Goal: Task Accomplishment & Management: Manage account settings

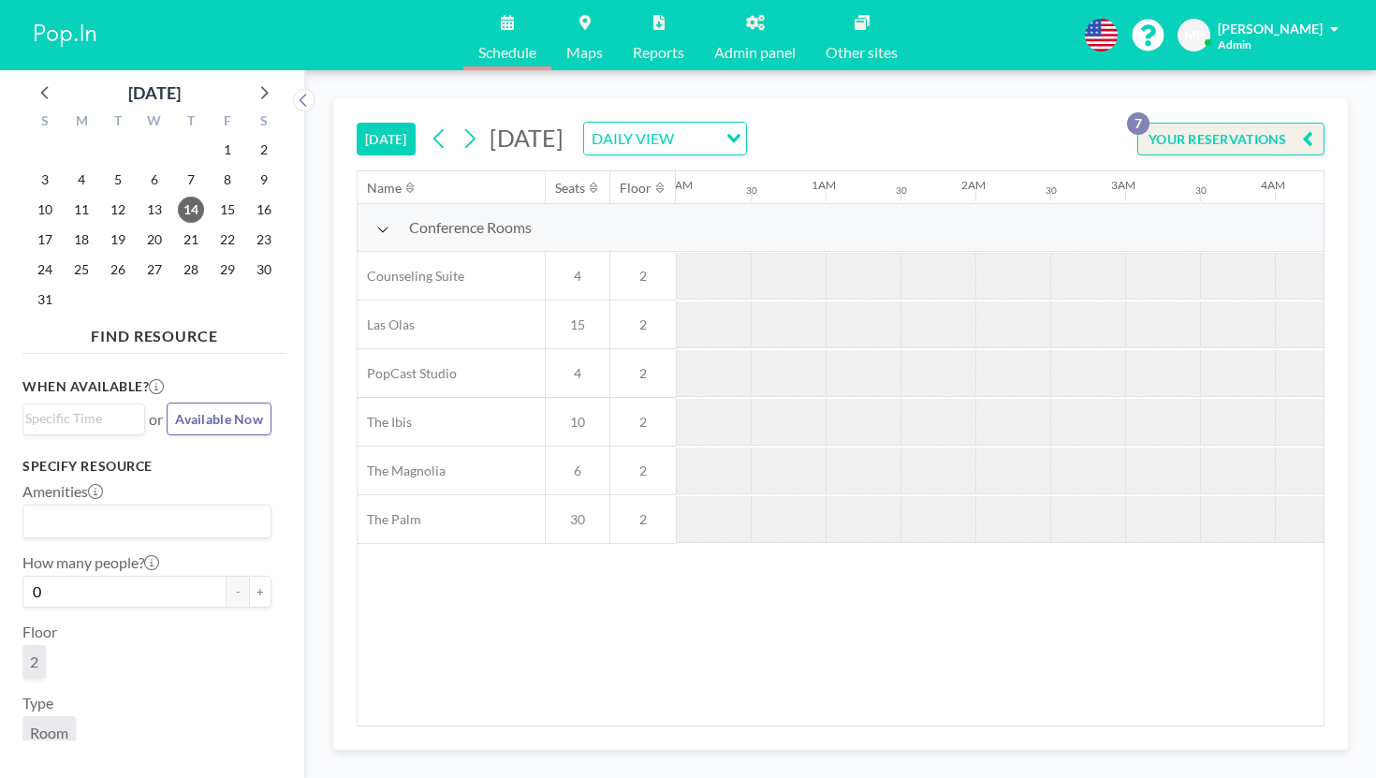
scroll to position [0, 1643]
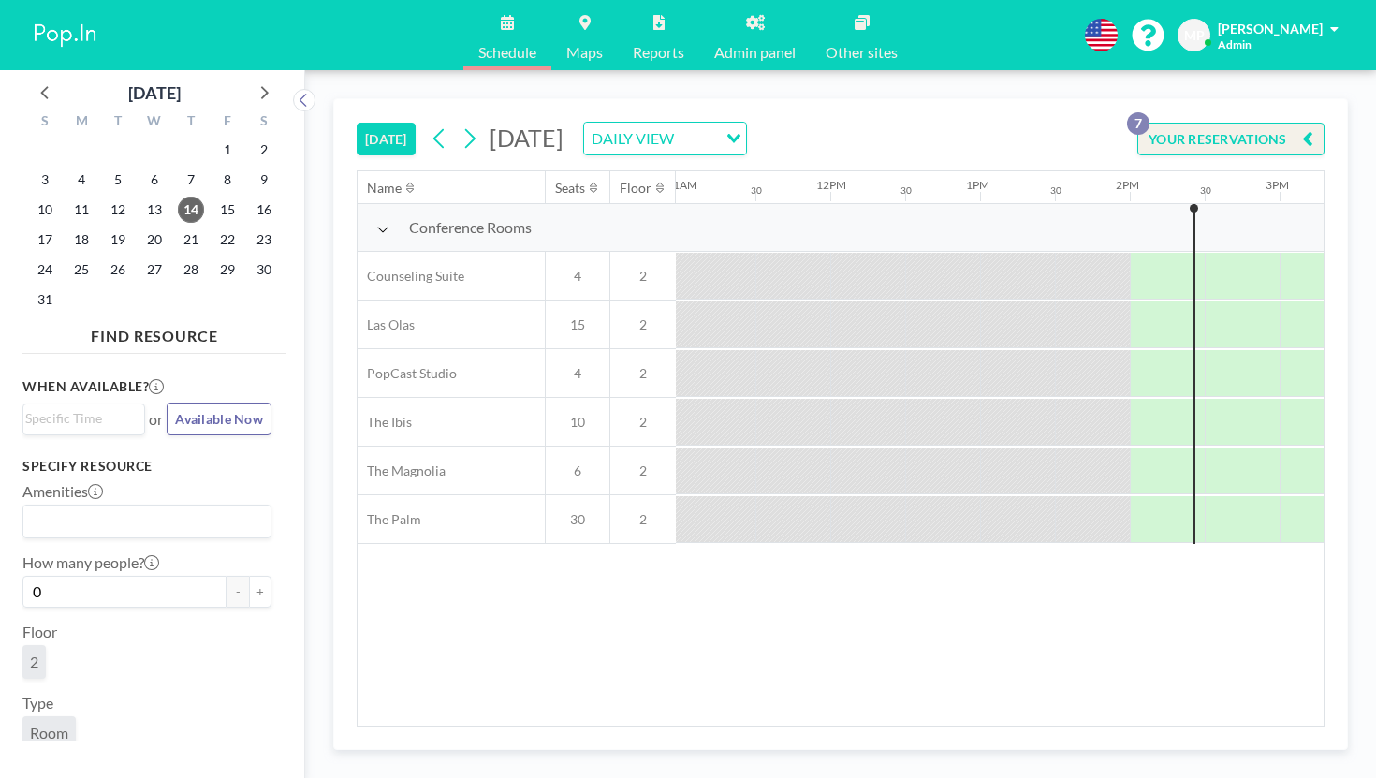
click at [749, 24] on link "Admin panel" at bounding box center [754, 35] width 111 height 70
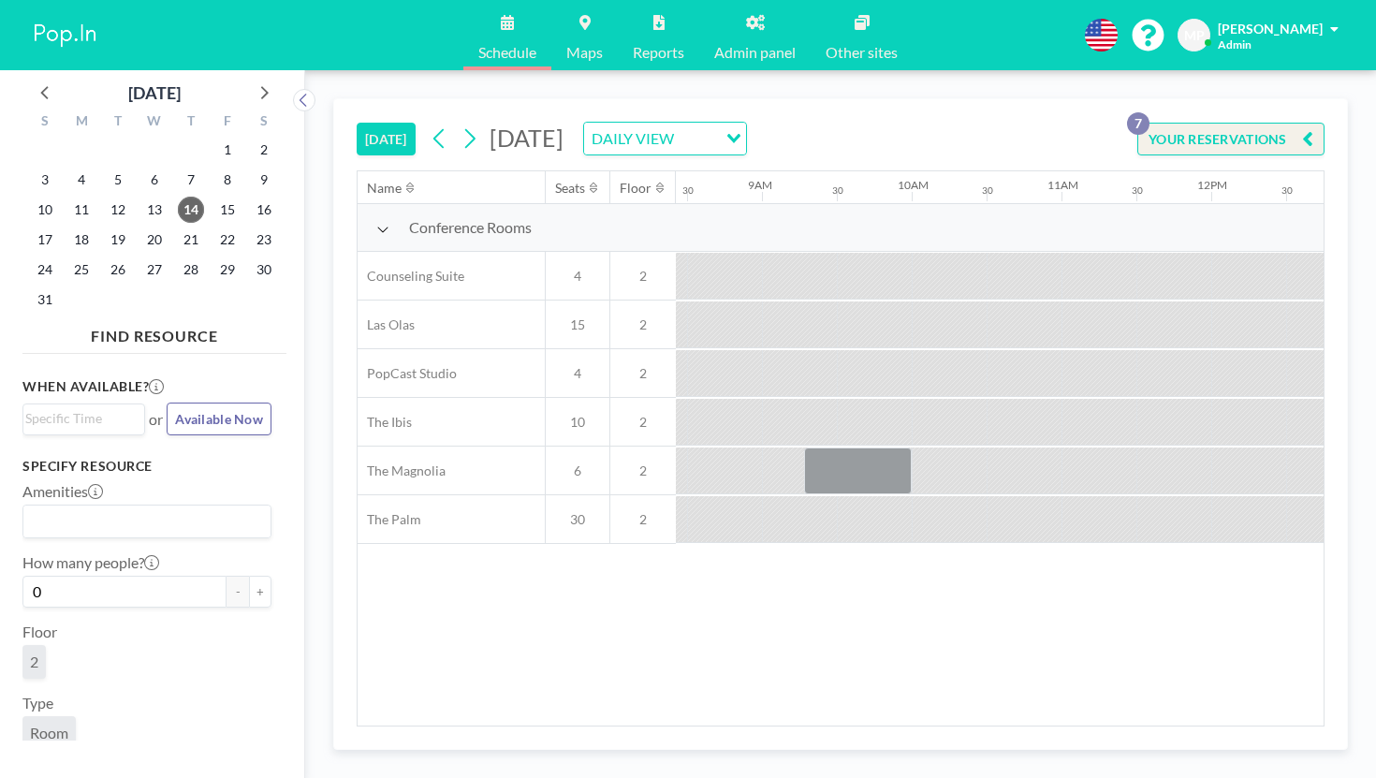
scroll to position [0, 1643]
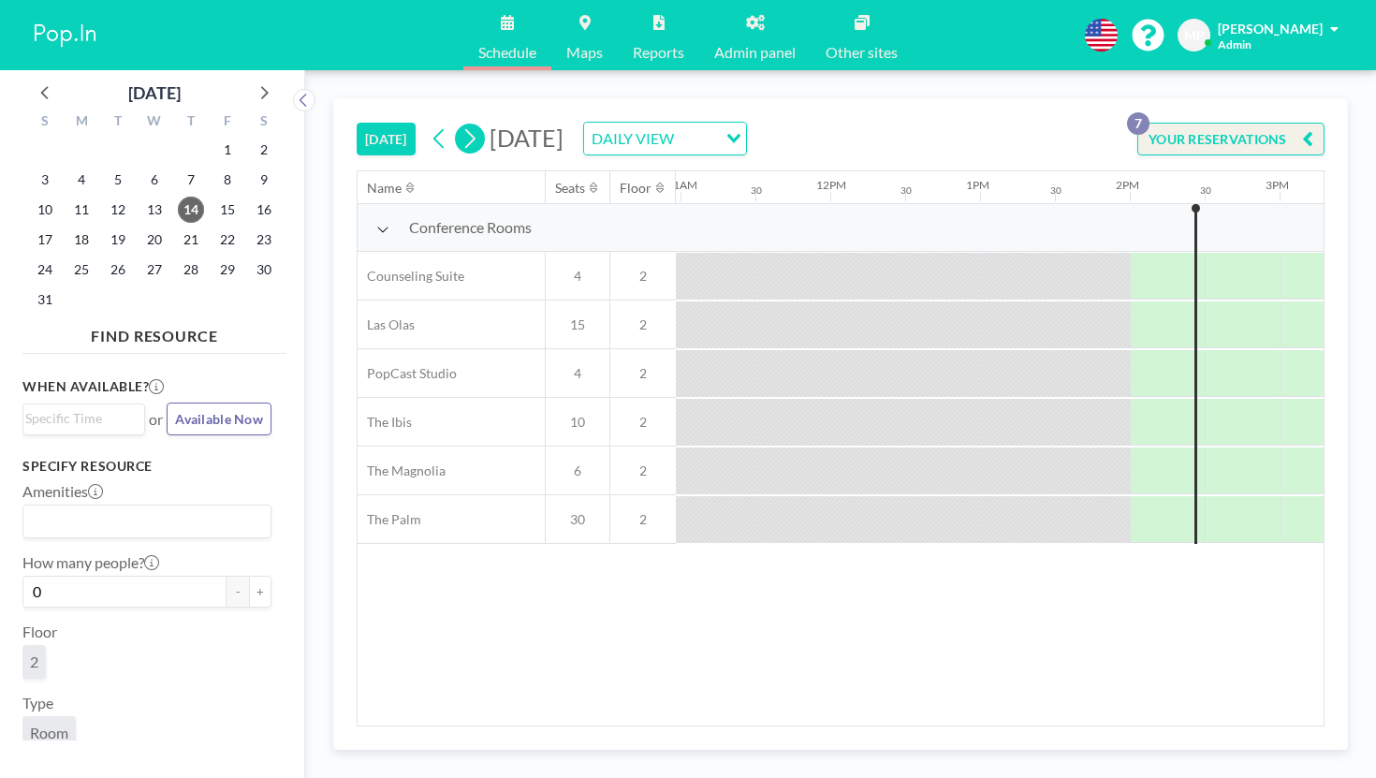
click at [461, 125] on icon at bounding box center [470, 139] width 18 height 28
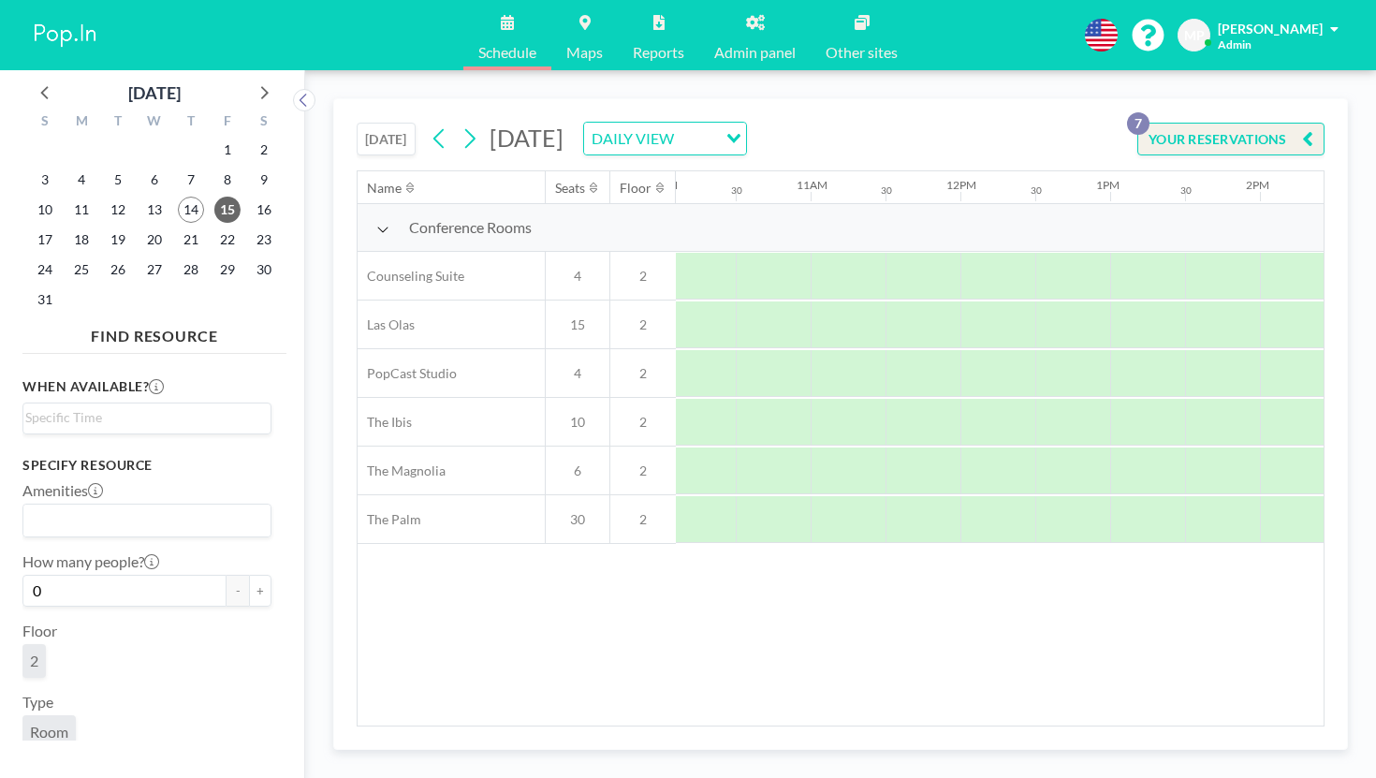
scroll to position [0, 1575]
click at [214, 227] on span "22" at bounding box center [227, 240] width 26 height 26
click at [214, 256] on span "29" at bounding box center [227, 269] width 26 height 26
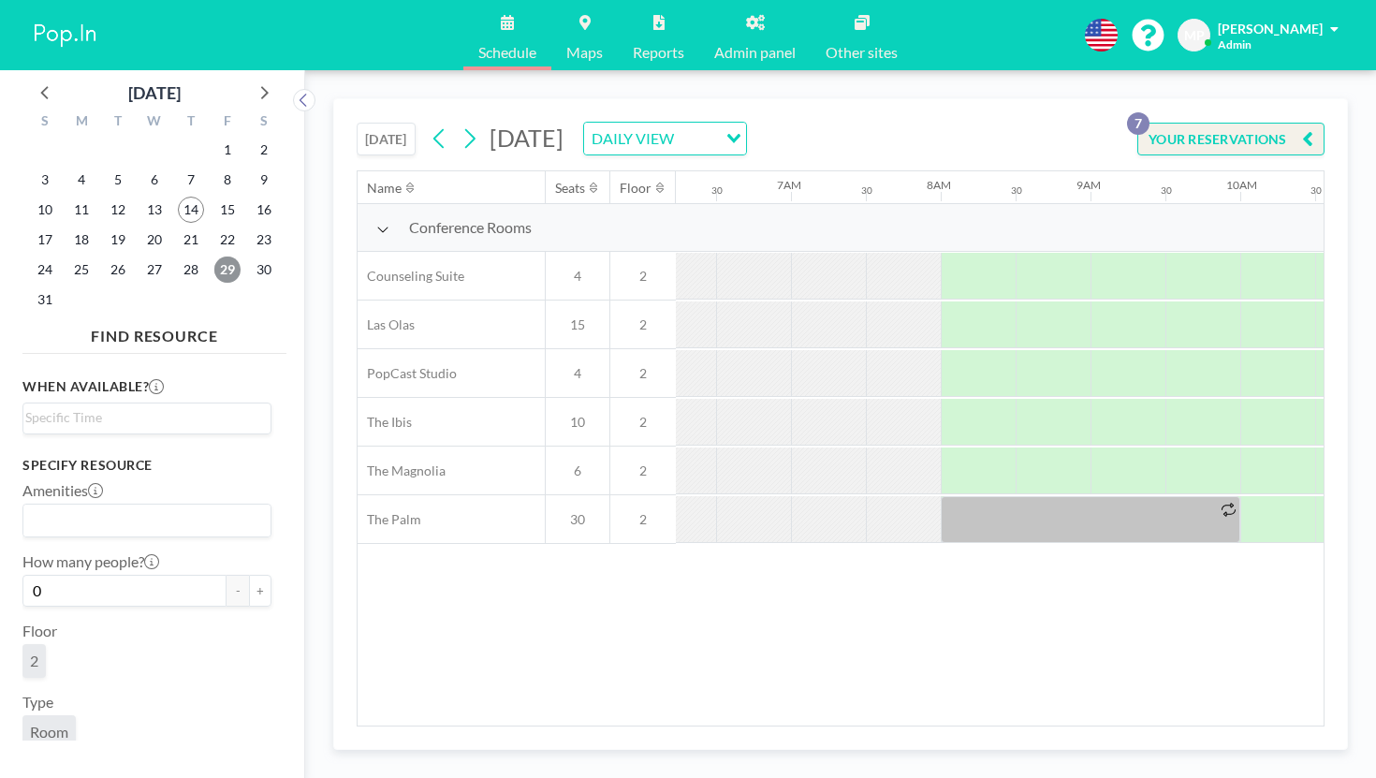
scroll to position [0, 597]
